Goal: Task Accomplishment & Management: Use online tool/utility

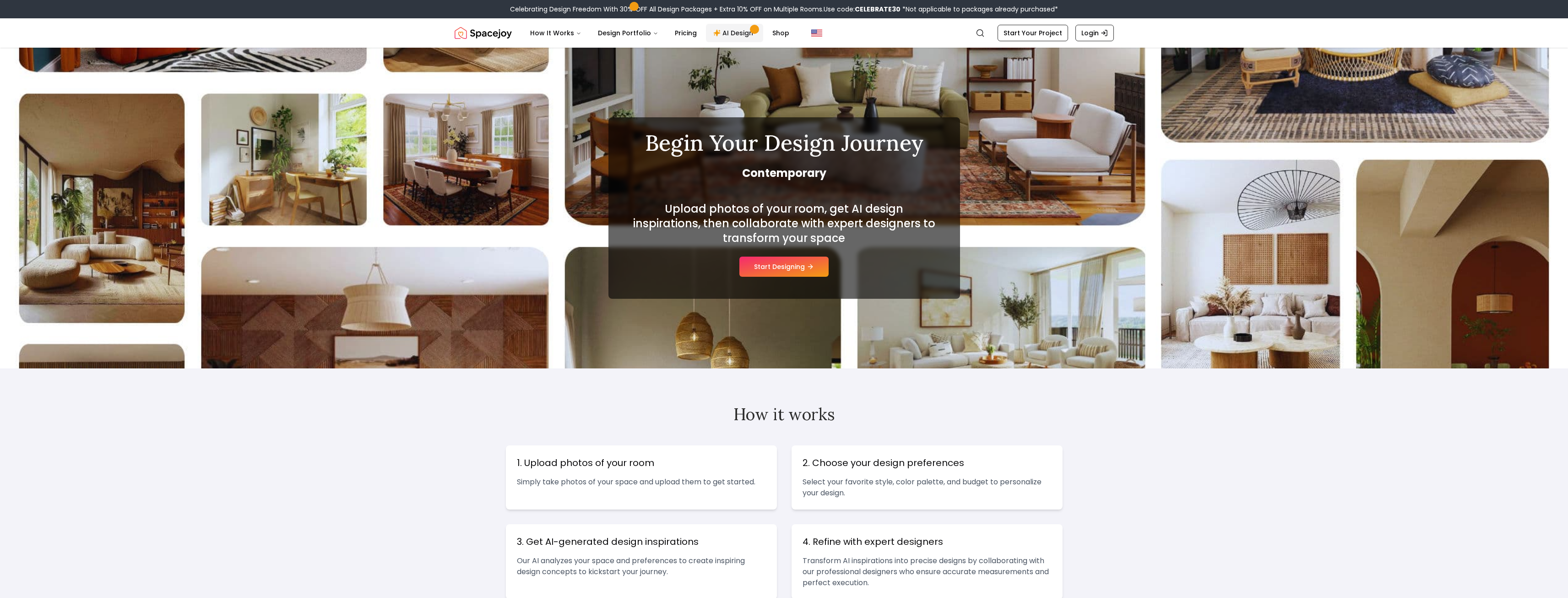
click at [728, 34] on link "AI Design" at bounding box center [735, 33] width 57 height 18
click at [782, 259] on button "Start Designing" at bounding box center [784, 266] width 89 height 20
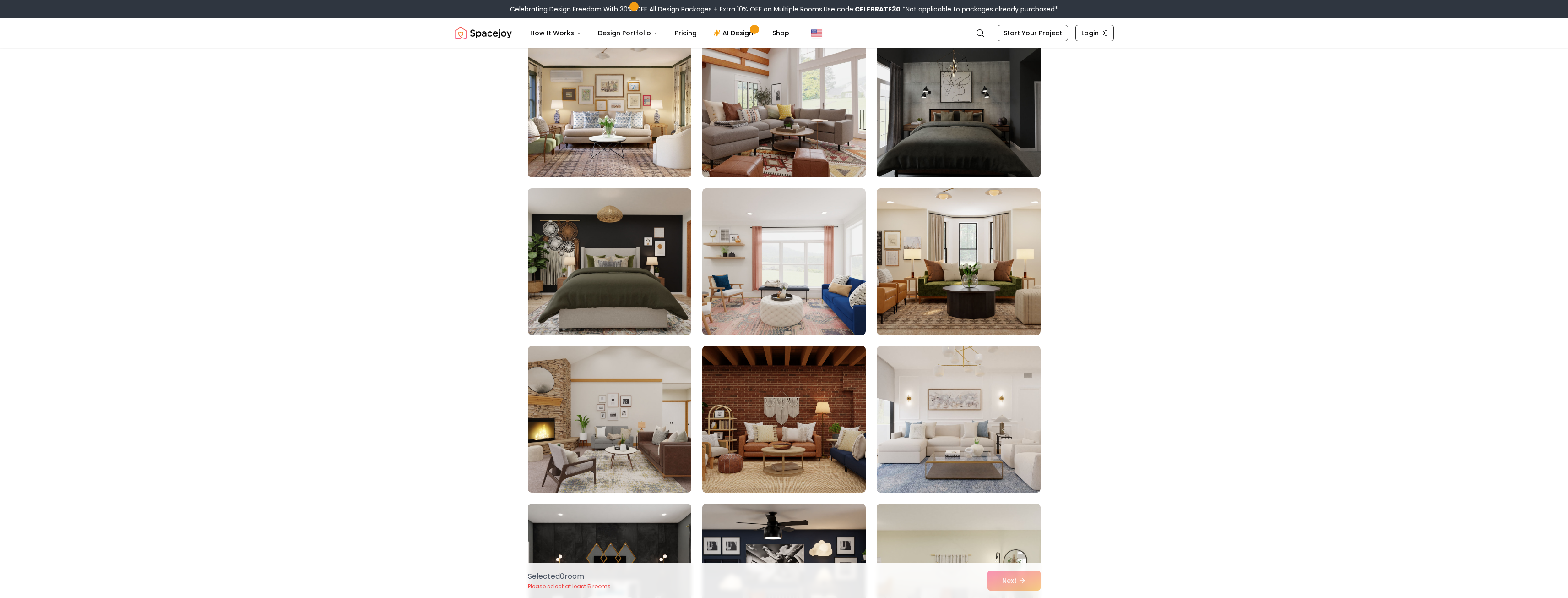
scroll to position [2137, 0]
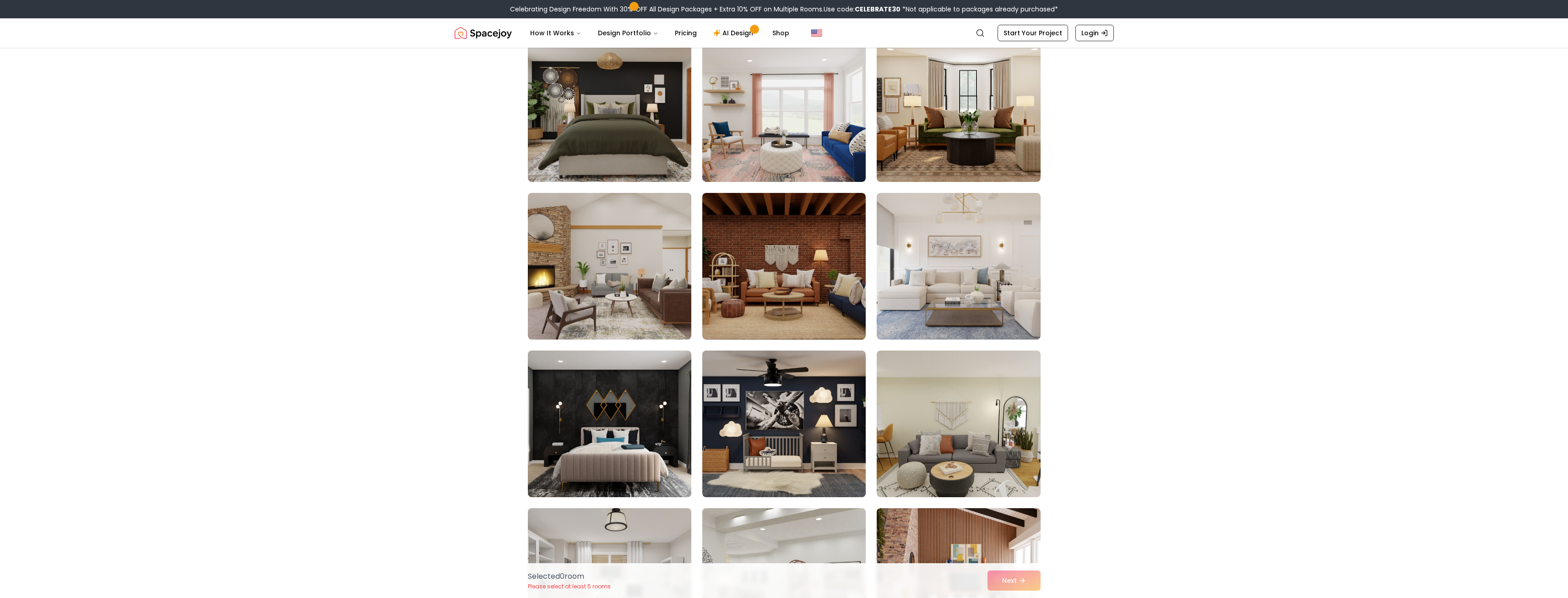
click at [713, 29] on icon "Main" at bounding box center [717, 33] width 7 height 7
